Goal: Check status: Check status

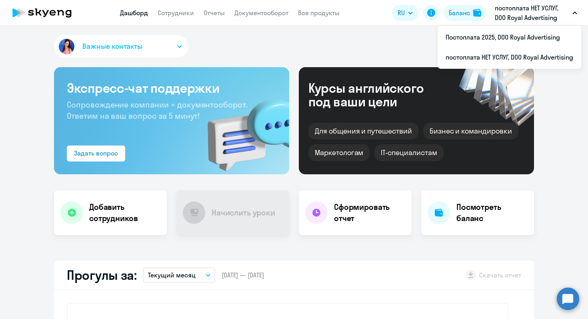
click at [530, 17] on p "постоплата НЕТ УСЛУГ, DOO Royal Advertising" at bounding box center [532, 12] width 74 height 19
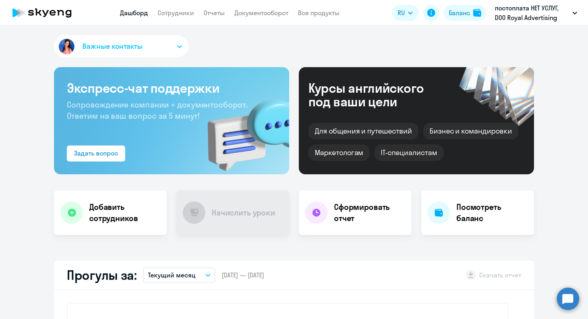
click at [530, 17] on p "постоплата НЕТ УСЛУГ, DOO Royal Advertising" at bounding box center [532, 12] width 74 height 19
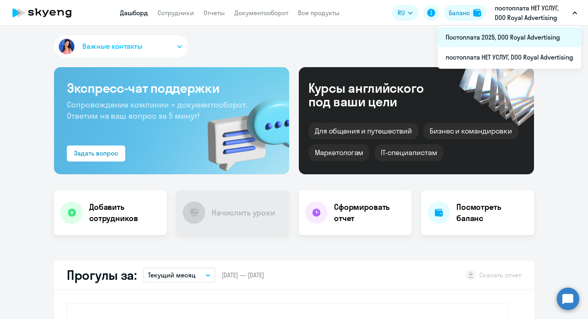
click at [528, 34] on li "Постоплата 2025, DOO Royal Advertising" at bounding box center [510, 37] width 144 height 20
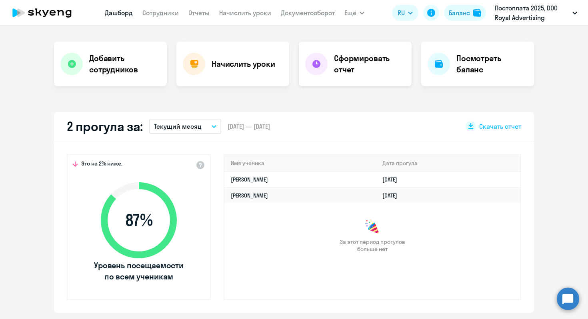
scroll to position [149, 0]
click at [376, 185] on td "[PERSON_NAME]" at bounding box center [300, 179] width 152 height 16
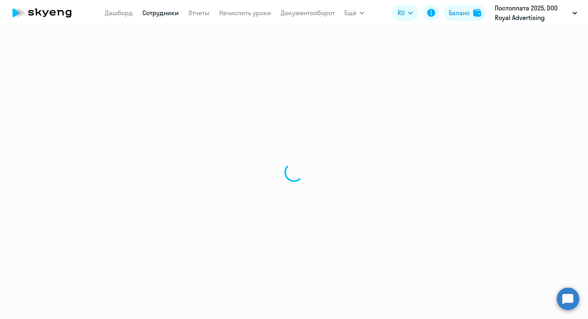
select select "english"
